Goal: Task Accomplishment & Management: Use online tool/utility

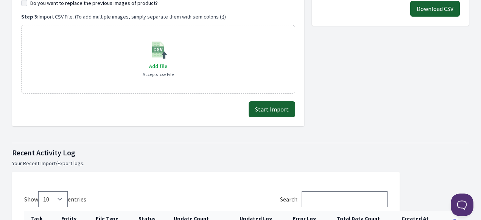
scroll to position [151, 0]
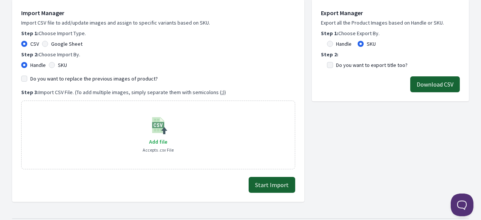
click at [50, 43] on div "Google Sheet" at bounding box center [62, 44] width 40 height 8
drag, startPoint x: 40, startPoint y: 40, endPoint x: 47, endPoint y: 44, distance: 7.5
click at [40, 42] on div "CSV Google Sheet" at bounding box center [158, 44] width 274 height 8
click at [47, 44] on input "Google Sheet" at bounding box center [45, 44] width 6 height 6
radio input "true"
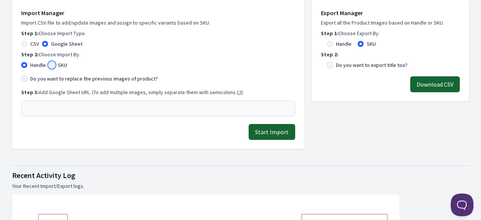
click at [50, 66] on input "SKU" at bounding box center [52, 65] width 6 height 6
radio input "true"
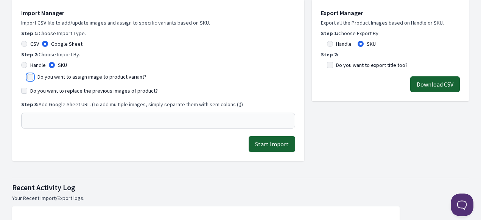
click at [31, 77] on input "Do you want to assign image to product variant?" at bounding box center [30, 77] width 6 height 6
checkbox input "true"
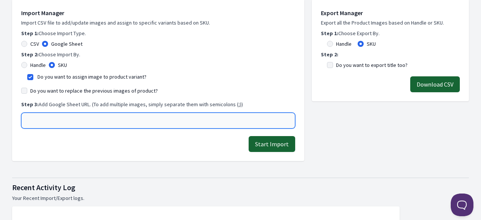
click at [51, 123] on input "text" at bounding box center [158, 121] width 274 height 16
paste input "[URL][DOMAIN_NAME]"
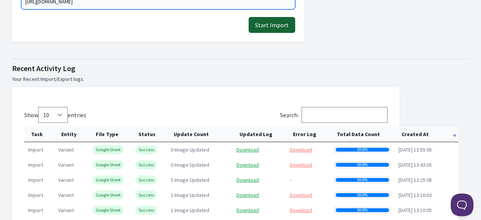
scroll to position [189, 0]
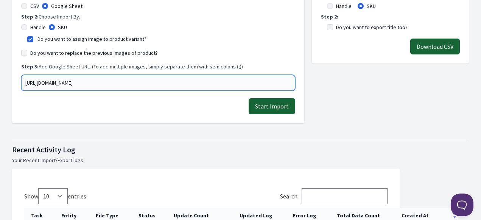
type input "[URL][DOMAIN_NAME]"
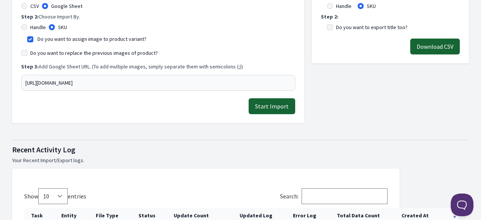
click at [283, 109] on button "Start Import" at bounding box center [272, 106] width 47 height 16
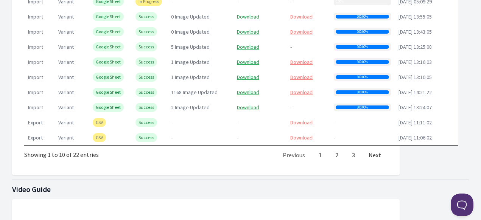
scroll to position [416, 0]
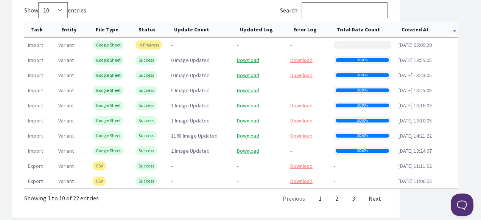
drag, startPoint x: 23, startPoint y: 199, endPoint x: 101, endPoint y: 199, distance: 78.7
click at [101, 199] on div "Show 10 25 50 100 entries Search: Task Entity File Type Status Update Count Upd…" at bounding box center [205, 101] width 387 height 236
click at [49, 201] on div "Showing 1 to 10 of 22 entries" at bounding box center [61, 196] width 75 height 14
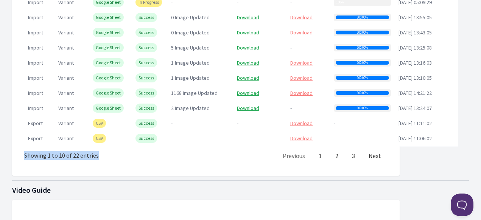
scroll to position [378, 0]
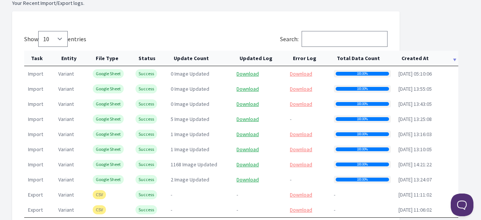
scroll to position [378, 0]
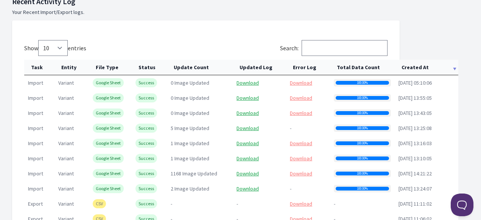
click at [405, 66] on th "Created At" at bounding box center [427, 68] width 64 height 16
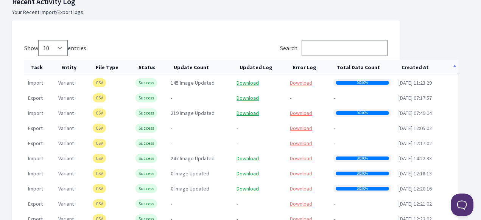
click at [408, 68] on th "Created At" at bounding box center [427, 68] width 64 height 16
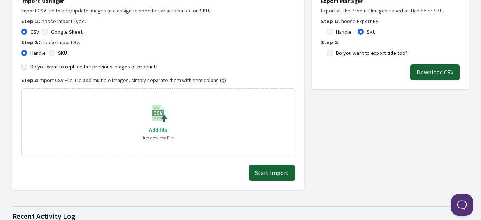
scroll to position [114, 0]
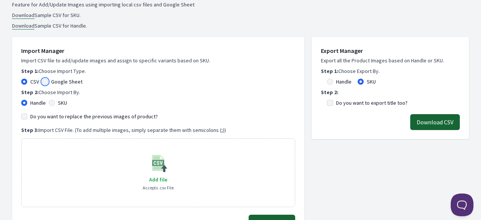
click at [44, 84] on input "Google Sheet" at bounding box center [45, 82] width 6 height 6
radio input "true"
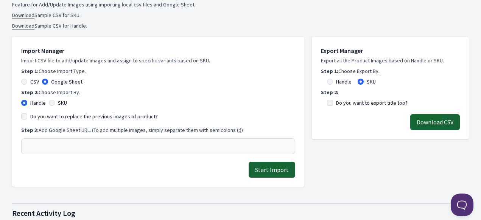
click at [55, 102] on div "SKU" at bounding box center [58, 103] width 18 height 8
click at [57, 104] on div "SKU" at bounding box center [58, 103] width 18 height 8
click at [56, 103] on div "SKU" at bounding box center [58, 103] width 18 height 8
click at [54, 103] on input "SKU" at bounding box center [52, 103] width 6 height 6
radio input "true"
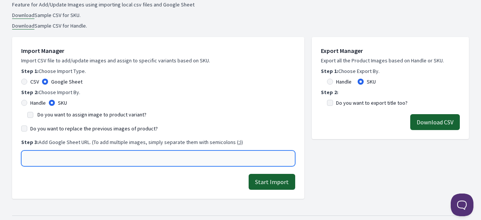
click at [48, 160] on input "text" at bounding box center [158, 159] width 274 height 16
paste input "GW0202"
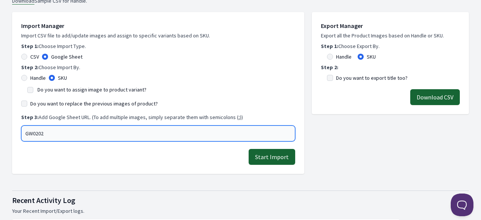
scroll to position [151, 0]
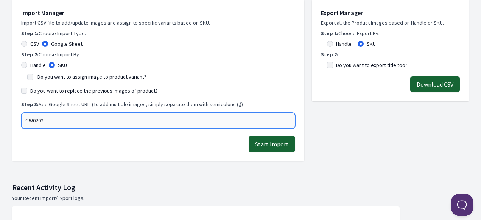
click at [34, 121] on input "GW0202" at bounding box center [158, 121] width 274 height 16
paste input "[URL][DOMAIN_NAME]"
type input "[URL][DOMAIN_NAME]"
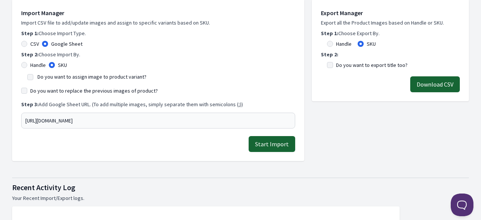
click at [271, 146] on button "Start Import" at bounding box center [272, 144] width 47 height 16
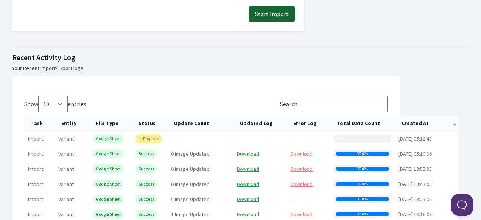
scroll to position [341, 0]
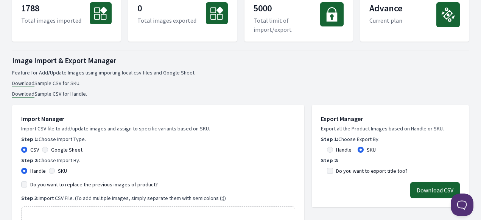
scroll to position [38, 0]
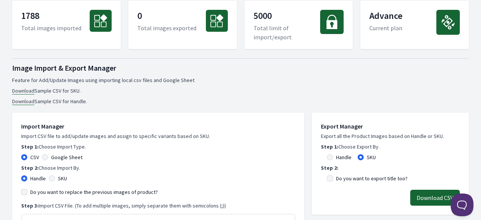
click at [47, 160] on div "Google Sheet" at bounding box center [62, 158] width 40 height 8
click at [39, 159] on div "CSV Google Sheet" at bounding box center [158, 158] width 274 height 8
click at [41, 159] on div "CSV Google Sheet" at bounding box center [158, 158] width 274 height 8
click at [44, 159] on input "Google Sheet" at bounding box center [45, 157] width 6 height 6
radio input "true"
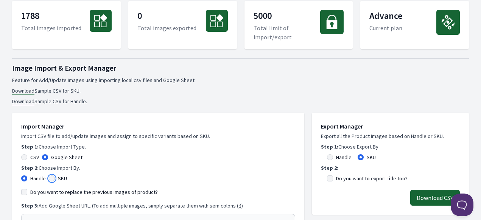
click at [53, 178] on input "SKU" at bounding box center [52, 179] width 6 height 6
radio input "true"
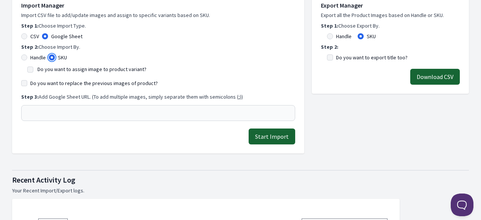
scroll to position [114, 0]
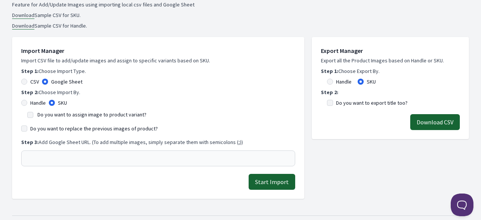
click at [27, 117] on div "Do you want to assign image to product variant?" at bounding box center [158, 114] width 274 height 9
click at [34, 116] on div "Do you want to assign image to product variant?" at bounding box center [158, 114] width 262 height 9
click at [33, 115] on input "Do you want to assign image to product variant?" at bounding box center [30, 115] width 6 height 6
checkbox input "true"
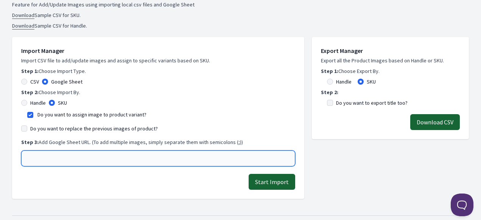
paste input "[URL][DOMAIN_NAME]"
type input "[URL][DOMAIN_NAME]"
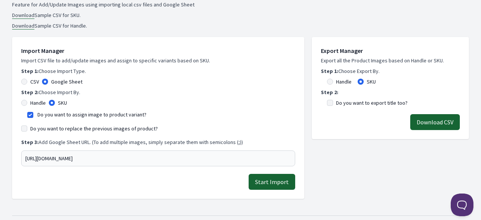
click at [284, 182] on button "Start Import" at bounding box center [272, 182] width 47 height 16
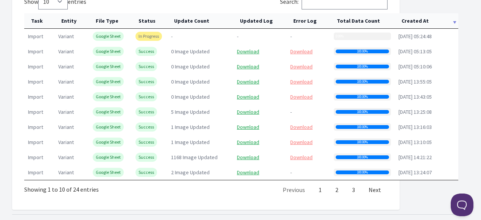
scroll to position [378, 0]
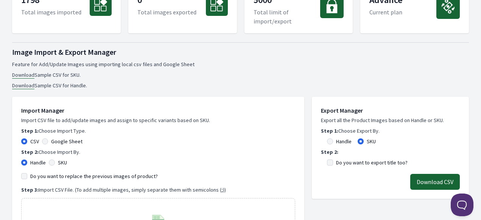
scroll to position [114, 0]
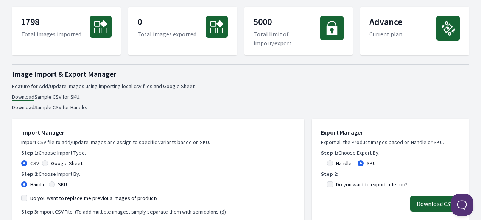
scroll to position [76, 0]
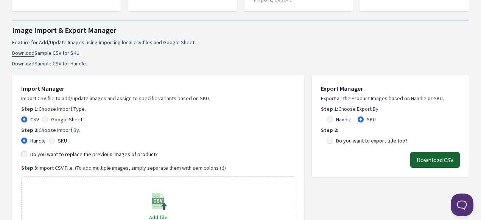
click at [45, 116] on div "Google Sheet" at bounding box center [62, 120] width 40 height 8
click at [47, 124] on div "Import Manager Import CSV file to add/update images and assign to specific vari…" at bounding box center [158, 164] width 274 height 161
click at [45, 118] on input "Google Sheet" at bounding box center [45, 120] width 6 height 6
radio input "true"
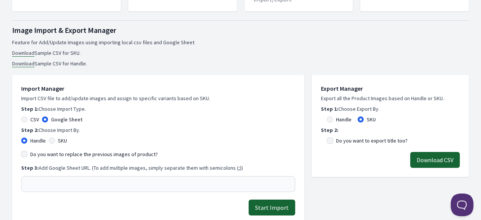
click at [53, 144] on div "SKU" at bounding box center [58, 141] width 18 height 8
click at [50, 138] on input "SKU" at bounding box center [52, 141] width 6 height 6
radio input "true"
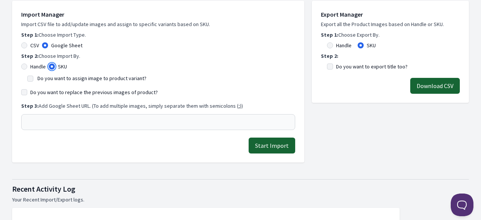
scroll to position [151, 0]
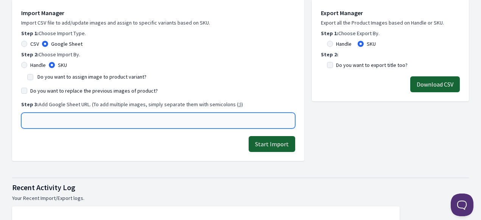
click at [73, 115] on input "text" at bounding box center [158, 121] width 274 height 16
paste input "https://docs.google.com/spreadsheets/d/1-uB4VKHnaQATfbu-52v_IV2y0DCDMq6PX814xWD…"
type input "https://docs.google.com/spreadsheets/d/1-uB4VKHnaQATfbu-52v_IV2y0DCDMq6PX814xWD…"
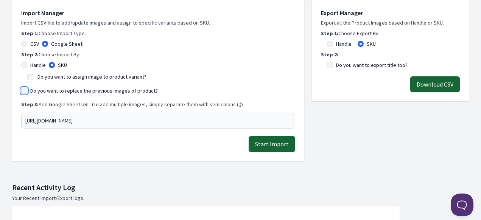
click at [22, 92] on input "Do you want to replace the previous images of product?" at bounding box center [24, 91] width 6 height 6
checkbox input "true"
click at [34, 77] on div "Do you want to assign image to product variant?" at bounding box center [158, 76] width 262 height 9
click at [25, 77] on div "Do you want to assign image to product variant?" at bounding box center [158, 76] width 274 height 9
click at [25, 78] on div "Do you want to assign image to product variant?" at bounding box center [158, 76] width 274 height 9
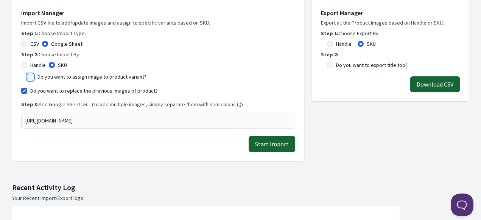
click at [29, 78] on input "Do you want to assign image to product variant?" at bounding box center [30, 77] width 6 height 6
checkbox input "true"
click at [275, 147] on button "Start Import" at bounding box center [272, 144] width 47 height 16
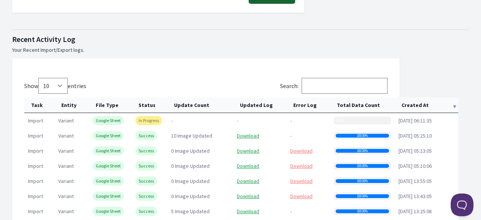
scroll to position [378, 0]
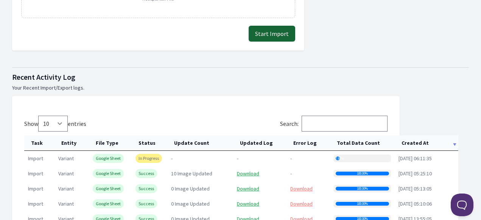
scroll to position [341, 0]
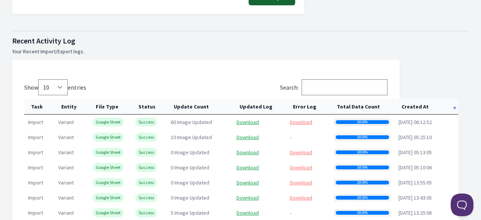
scroll to position [341, 0]
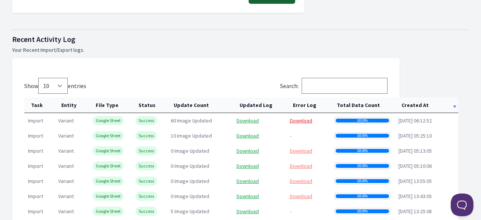
click at [300, 123] on link "Download" at bounding box center [301, 120] width 22 height 7
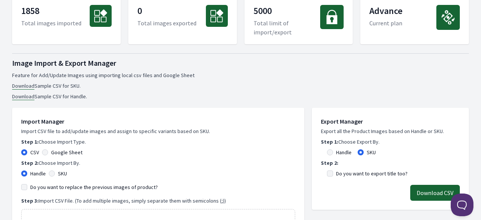
scroll to position [76, 0]
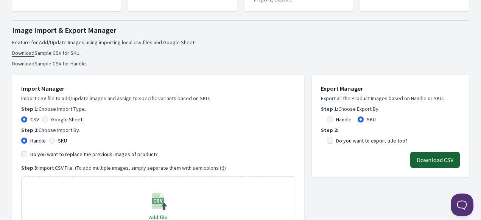
click at [48, 121] on div "Google Sheet" at bounding box center [62, 120] width 40 height 8
click at [47, 121] on input "Google Sheet" at bounding box center [45, 120] width 6 height 6
radio input "true"
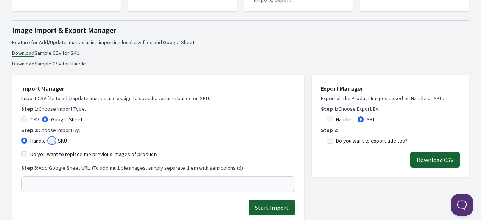
click at [51, 142] on input "SKU" at bounding box center [52, 141] width 6 height 6
radio input "true"
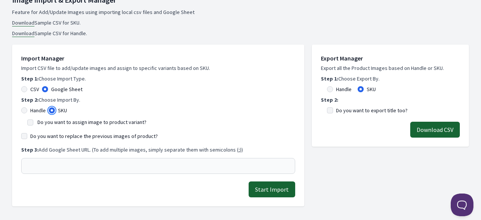
scroll to position [151, 0]
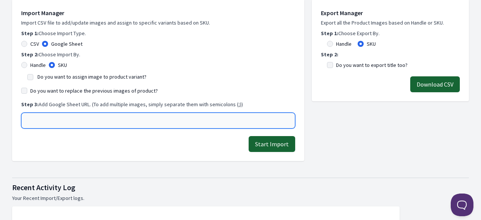
click at [51, 123] on input "text" at bounding box center [158, 121] width 274 height 16
paste input "https://docs.google.com/spreadsheets/d/1-uB4VKHnaQATfbu-52v_IV2y0DCDMq6PX814xWD…"
type input "https://docs.google.com/spreadsheets/d/1-uB4VKHnaQATfbu-52v_IV2y0DCDMq6PX814xWD…"
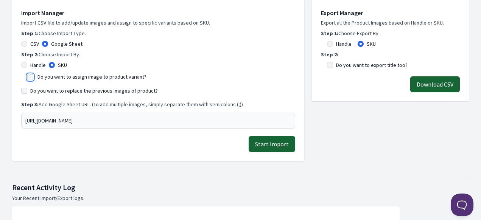
click at [32, 79] on input "Do you want to assign image to product variant?" at bounding box center [30, 77] width 6 height 6
checkbox input "true"
click at [27, 92] on div "Do you want to replace the previous images of product?" at bounding box center [158, 91] width 274 height 8
click at [272, 149] on button "Start Import" at bounding box center [272, 144] width 47 height 16
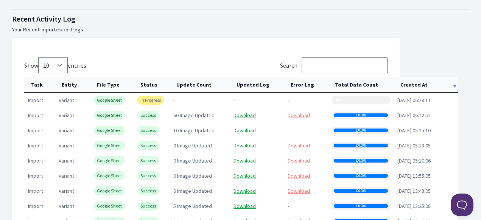
scroll to position [378, 0]
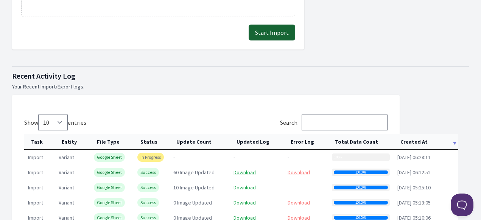
scroll to position [378, 0]
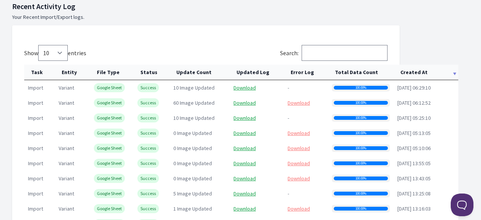
scroll to position [378, 0]
